Goal: Check status: Check status

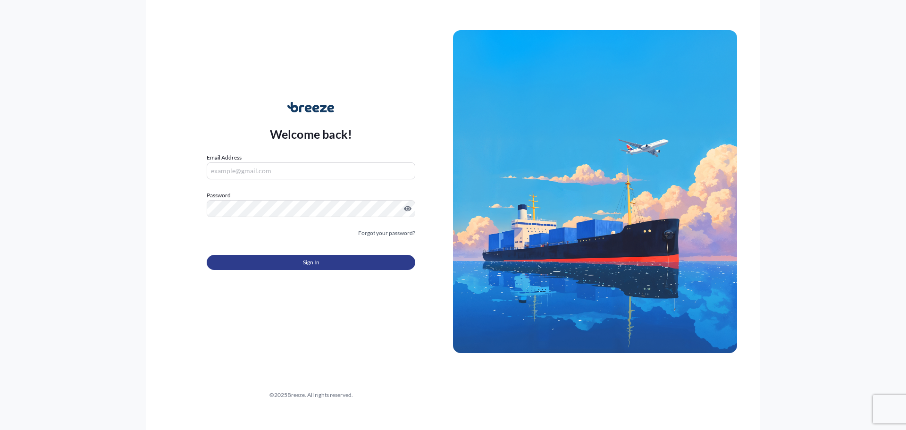
type input "[PERSON_NAME][EMAIL_ADDRESS][DOMAIN_NAME]"
click at [287, 265] on button "Sign In" at bounding box center [311, 262] width 209 height 15
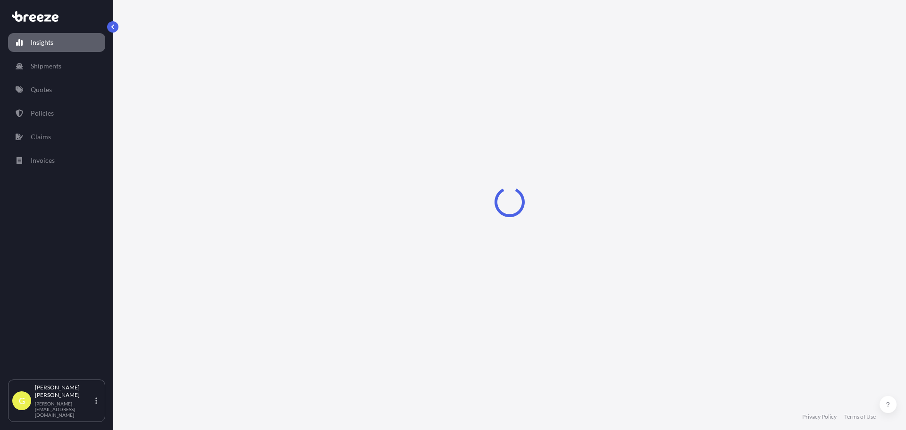
select select "2025"
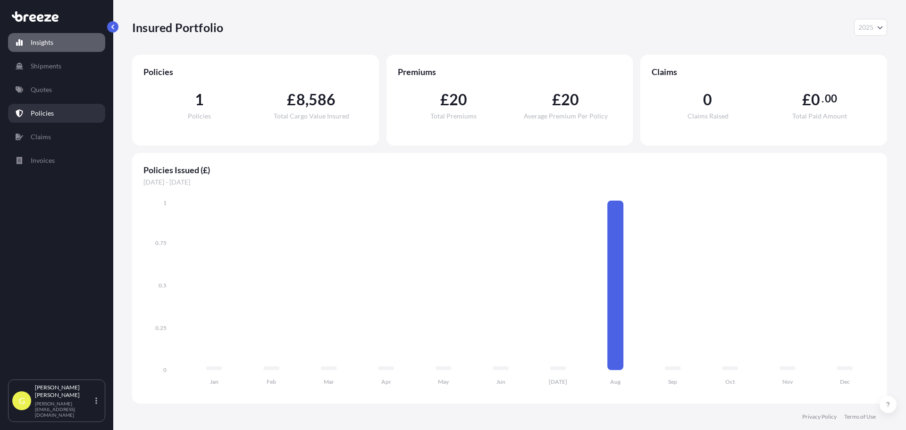
click at [53, 118] on link "Policies" at bounding box center [56, 113] width 97 height 19
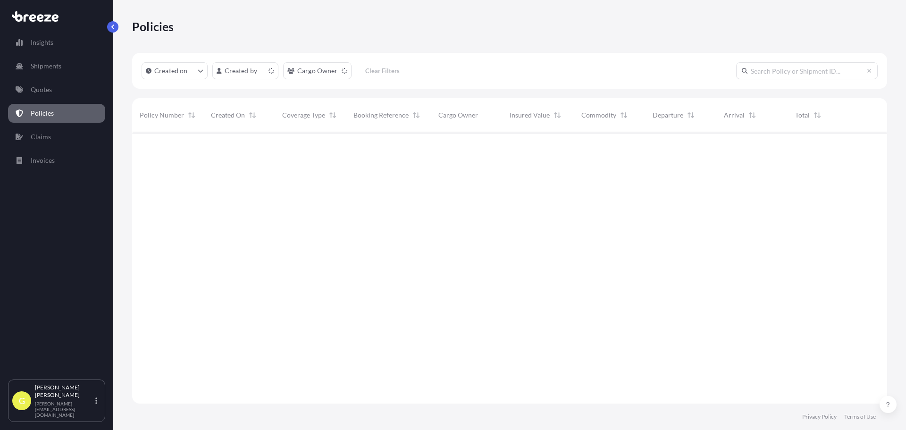
scroll to position [269, 748]
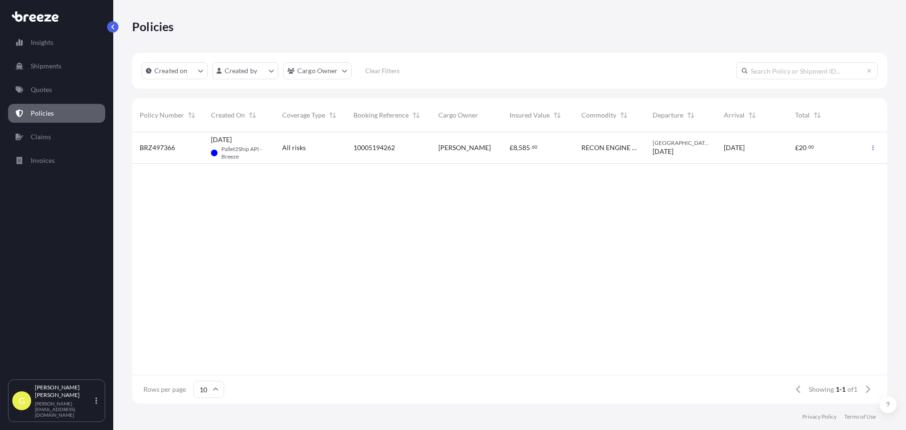
click at [369, 146] on span "10005194262" at bounding box center [374, 147] width 42 height 9
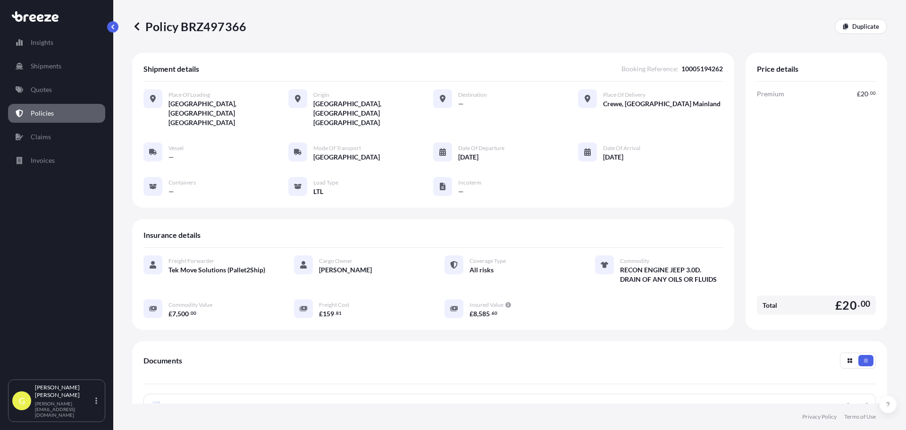
click at [703, 68] on span "10005194262" at bounding box center [702, 68] width 42 height 9
copy span "10005194262"
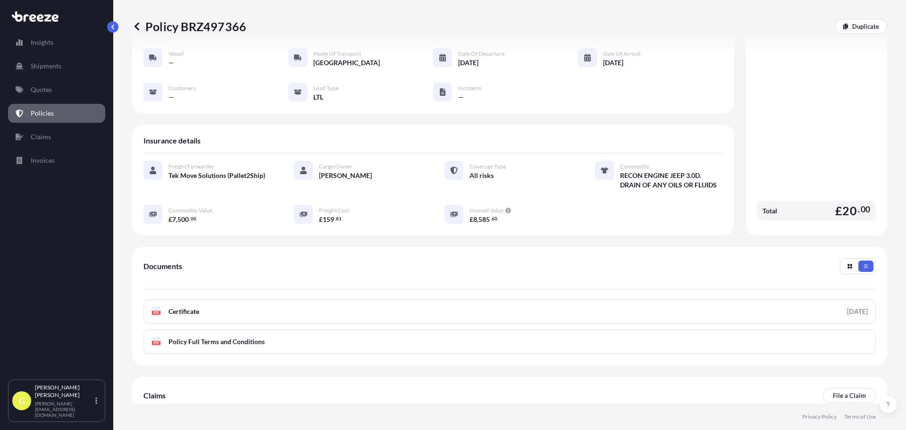
scroll to position [138, 0]
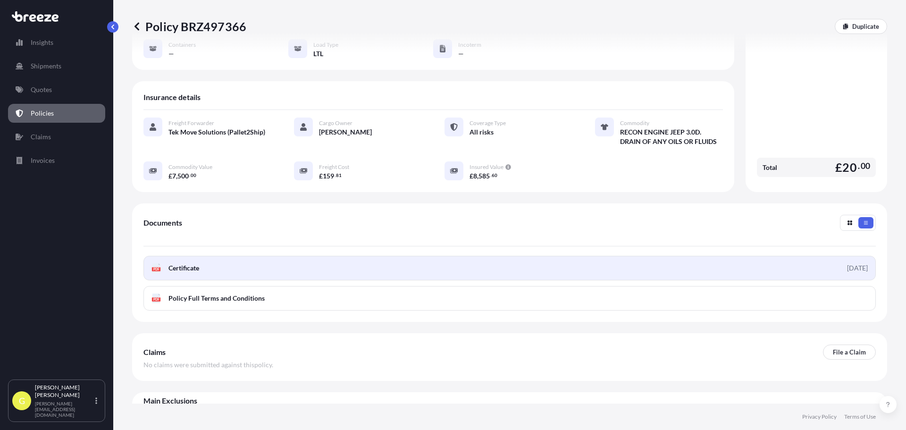
click at [192, 263] on span "Certificate" at bounding box center [183, 267] width 31 height 9
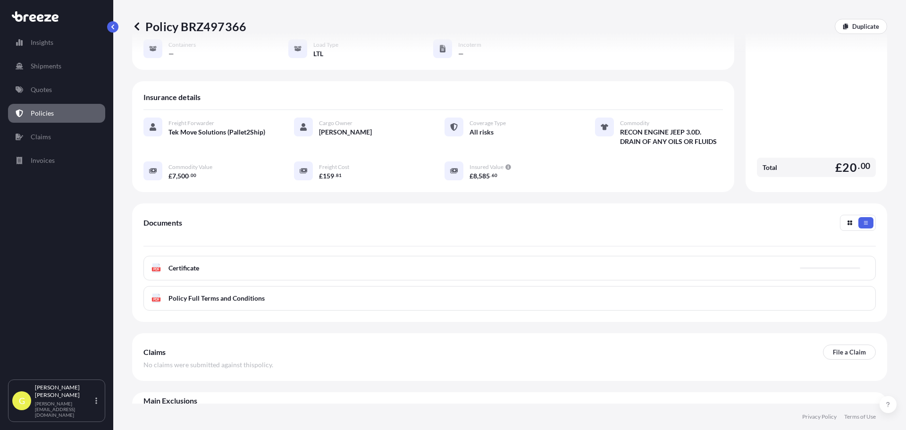
click at [54, 95] on link "Quotes" at bounding box center [56, 89] width 97 height 19
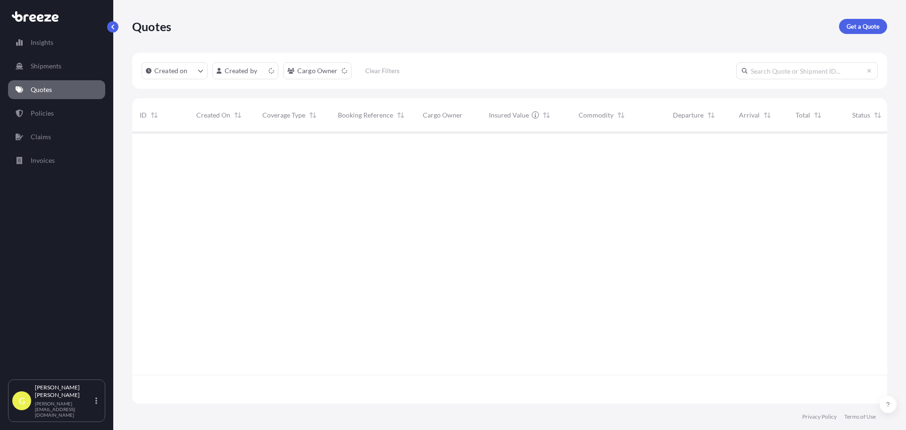
scroll to position [269, 748]
click at [44, 109] on p "Policies" at bounding box center [42, 113] width 23 height 9
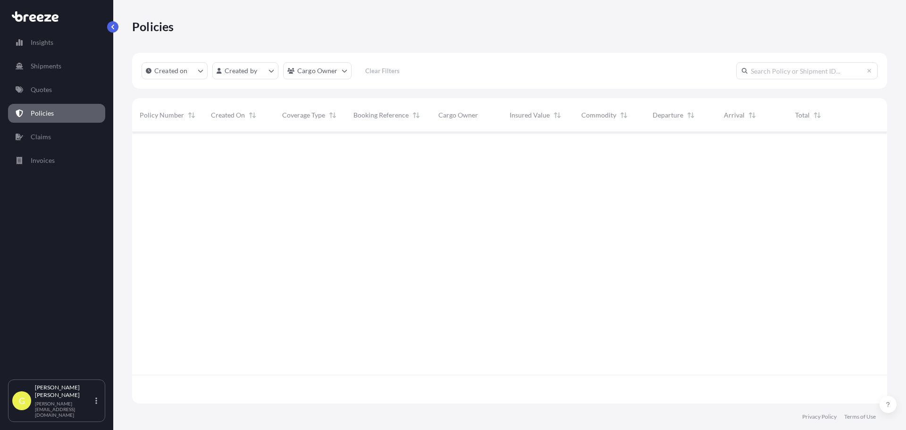
scroll to position [269, 748]
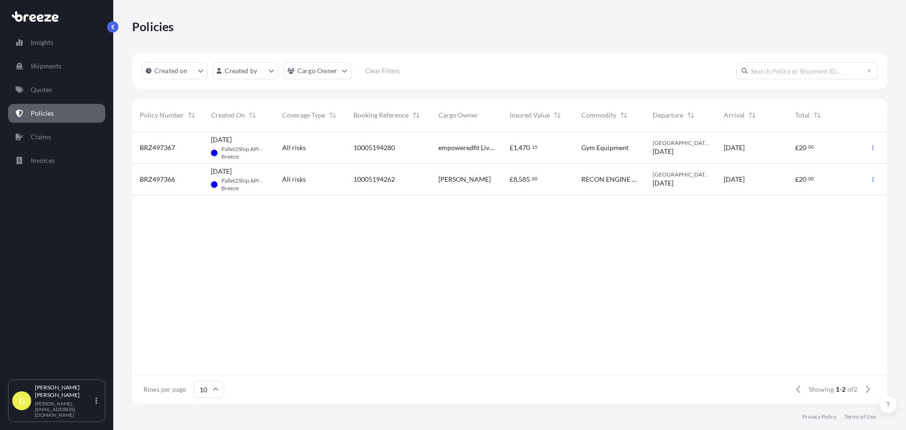
click at [254, 148] on span "Pallet2Ship API - Breeze" at bounding box center [244, 152] width 46 height 15
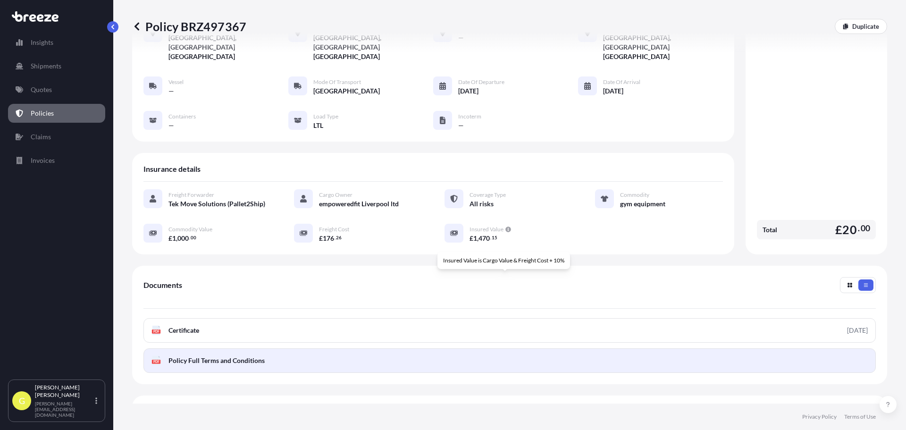
scroll to position [94, 0]
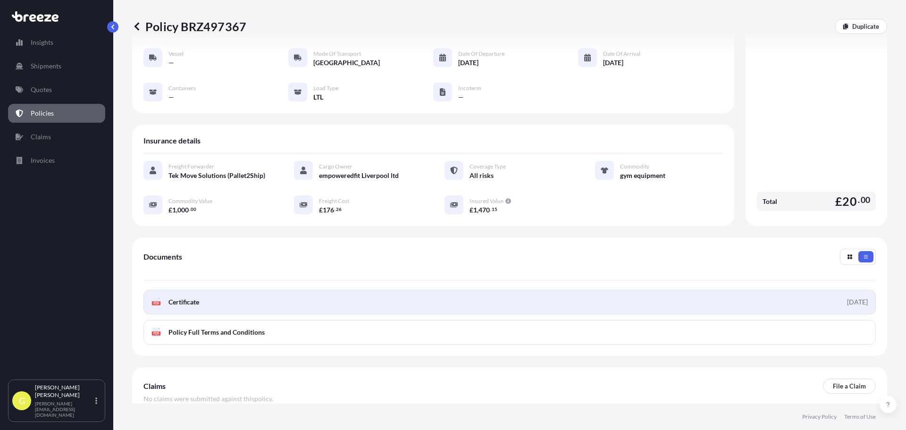
click at [186, 297] on span "Certificate" at bounding box center [183, 301] width 31 height 9
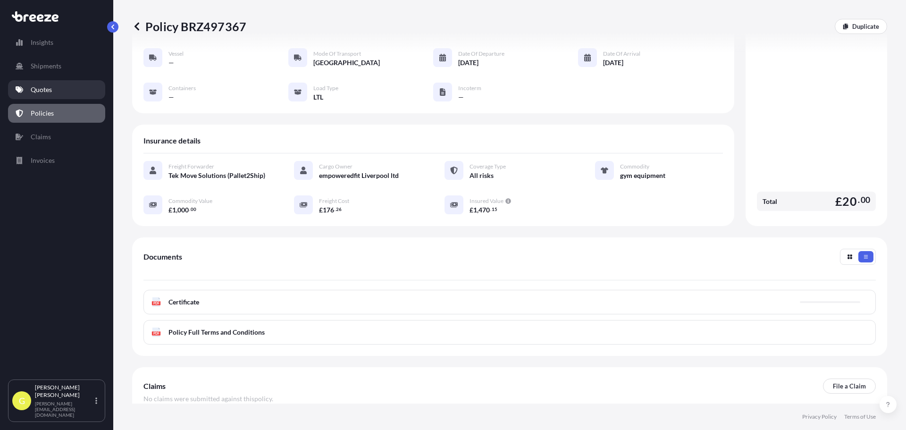
click at [51, 88] on p "Quotes" at bounding box center [41, 89] width 21 height 9
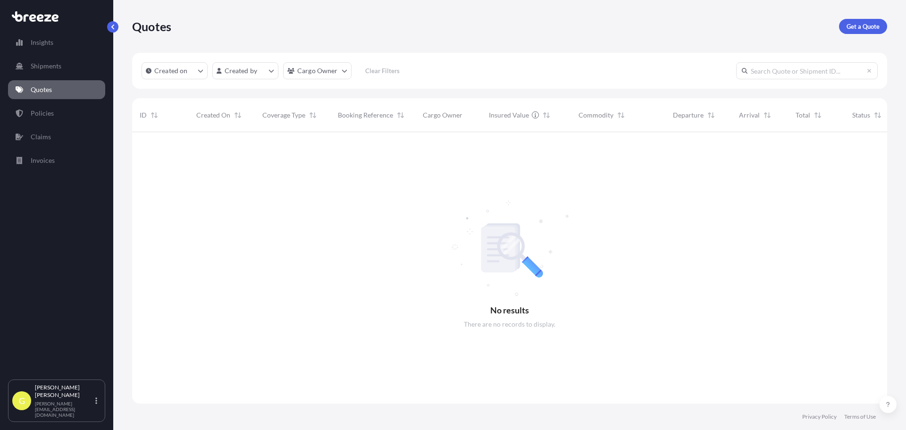
scroll to position [298, 748]
click at [38, 106] on link "Policies" at bounding box center [56, 113] width 97 height 19
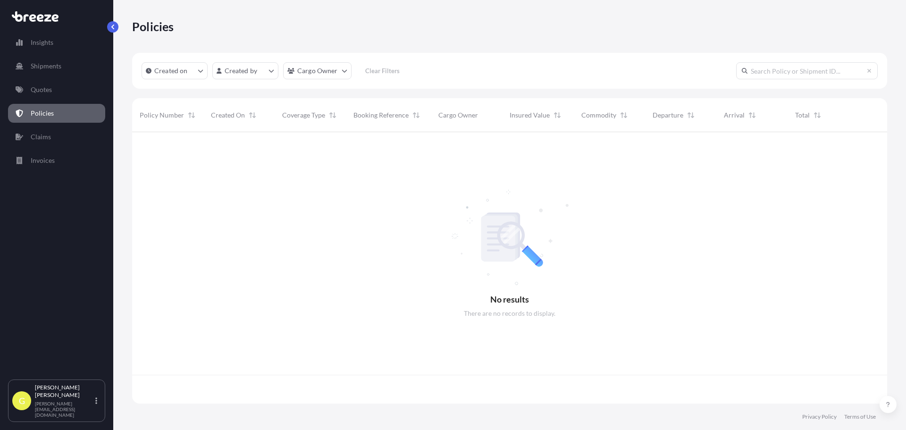
scroll to position [269, 748]
